Goal: Task Accomplishment & Management: Use online tool/utility

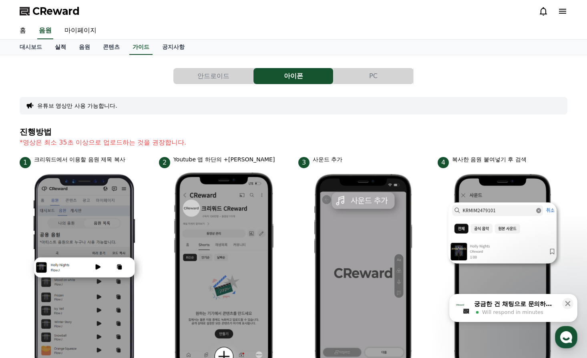
click at [58, 47] on link "실적" at bounding box center [60, 47] width 24 height 15
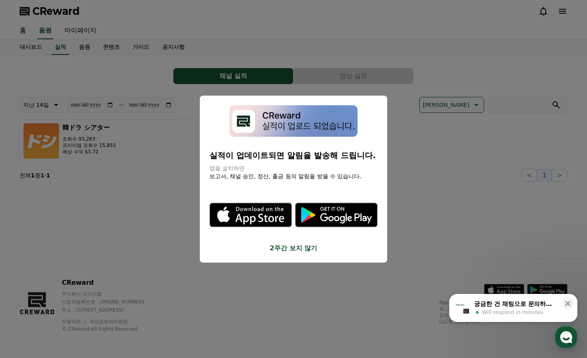
click at [300, 248] on button "2주간 보지 않기" at bounding box center [294, 248] width 168 height 10
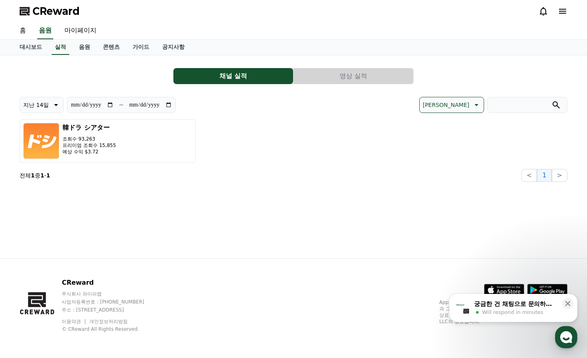
click at [20, 32] on link "홈" at bounding box center [22, 30] width 19 height 17
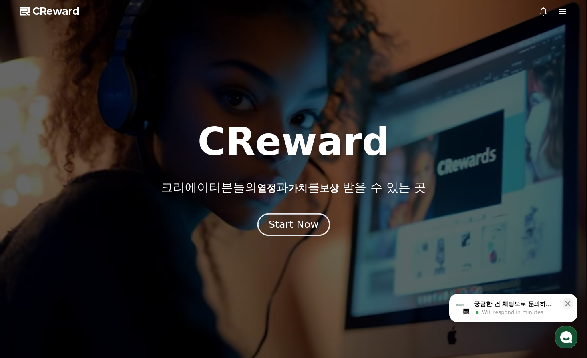
click at [295, 228] on div "Start Now" at bounding box center [294, 225] width 50 height 14
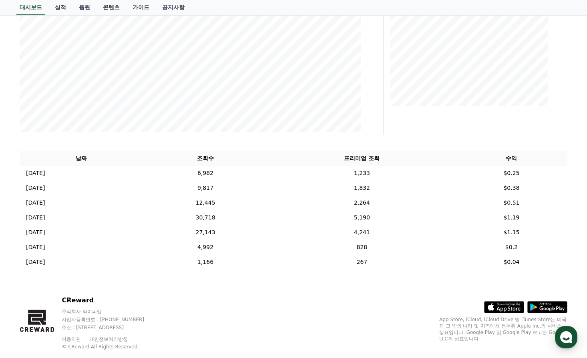
scroll to position [202, 0]
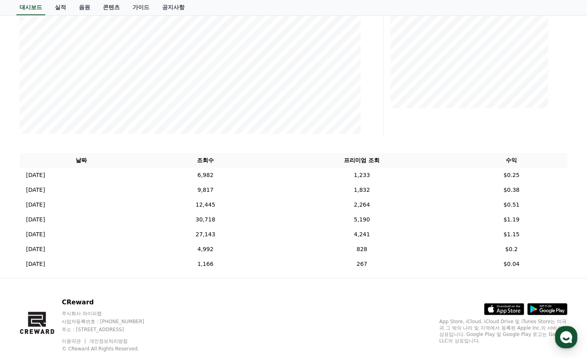
scroll to position [202, 0]
